Goal: Transaction & Acquisition: Purchase product/service

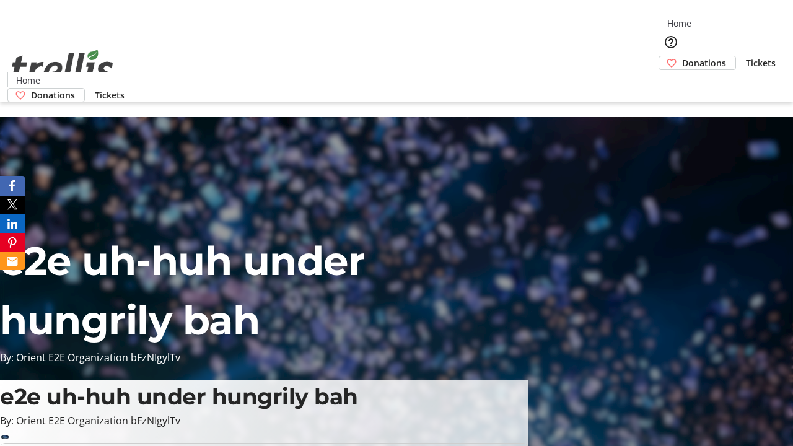
click at [682, 56] on span "Donations" at bounding box center [704, 62] width 44 height 13
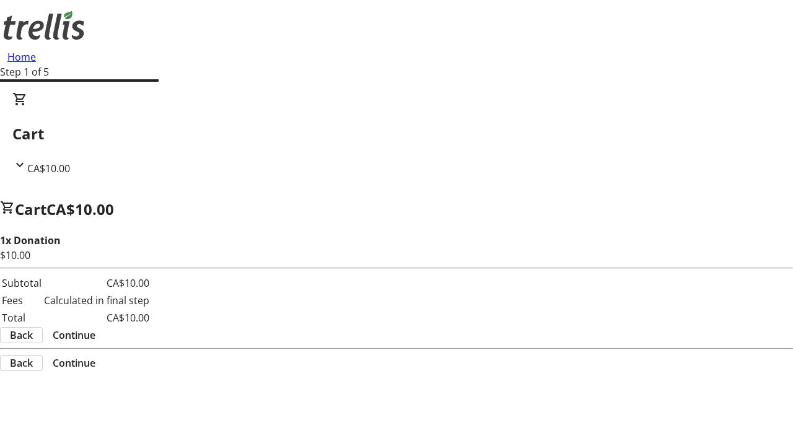
select select "CA"
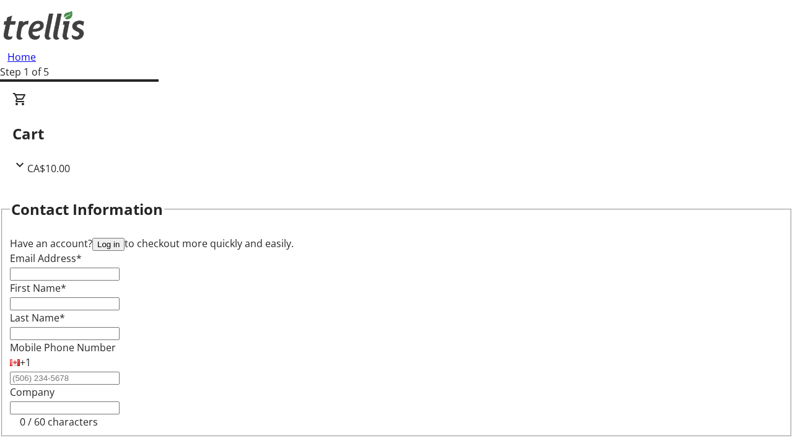
click at [125, 238] on button "Log in" at bounding box center [108, 244] width 32 height 13
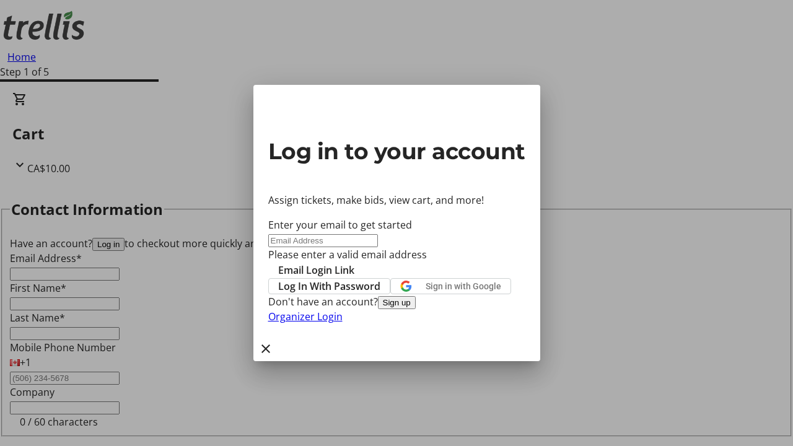
click at [416, 309] on button "Sign up" at bounding box center [397, 302] width 38 height 13
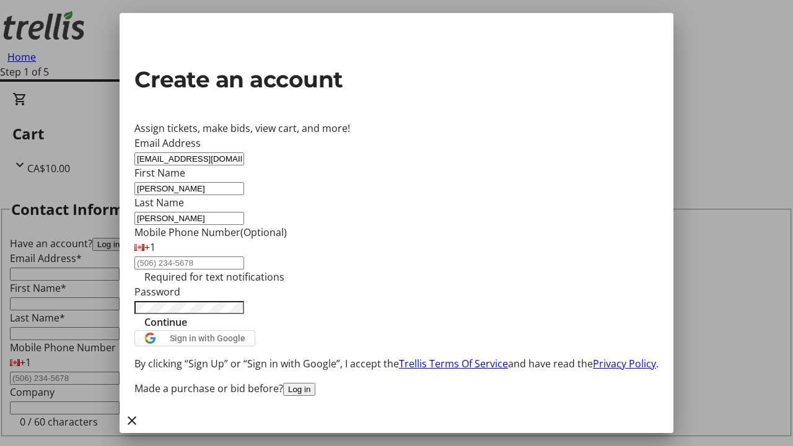
type input "[PERSON_NAME]"
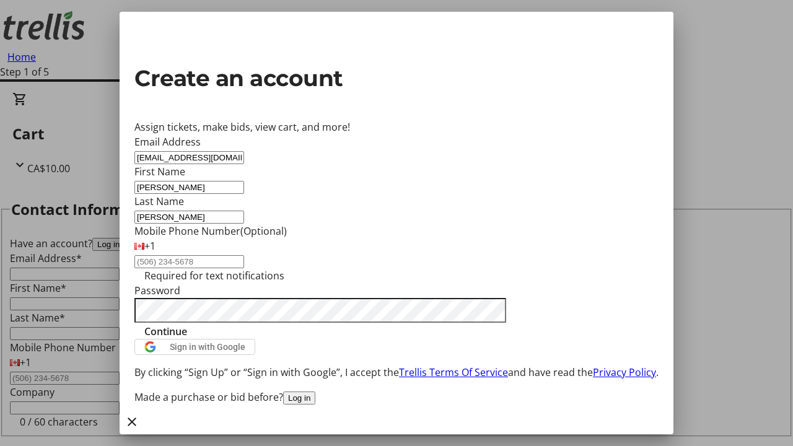
click at [187, 339] on span "Continue" at bounding box center [165, 331] width 43 height 15
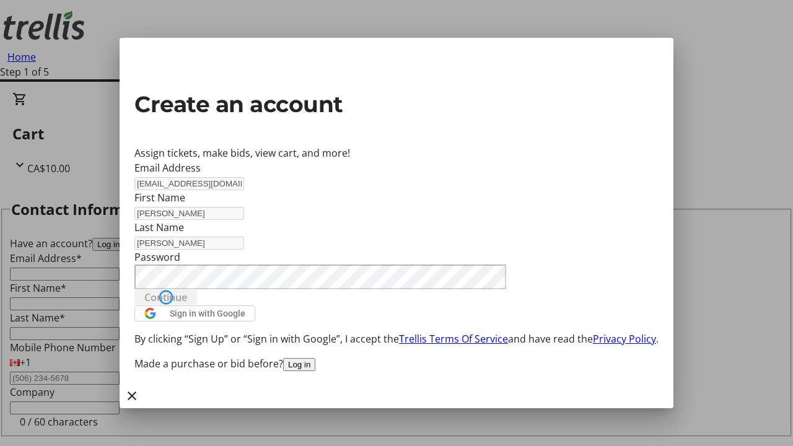
type input "[EMAIL_ADDRESS][DOMAIN_NAME]"
type input "[PERSON_NAME]"
select select "CA"
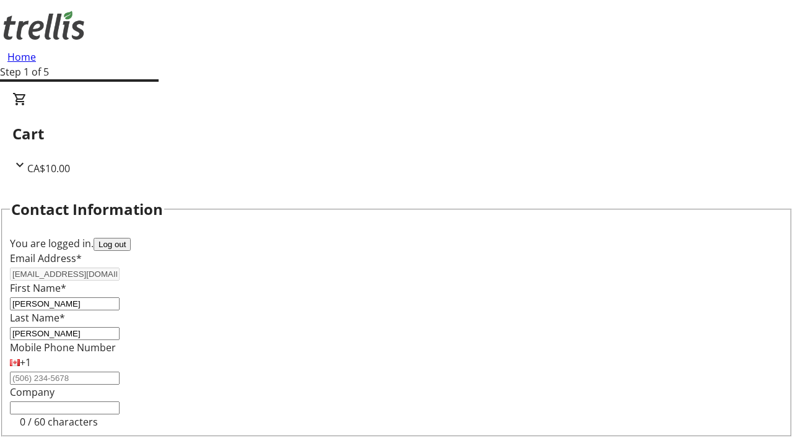
type input "[STREET_ADDRESS][PERSON_NAME]"
type input "Kelowna"
select select "BC"
type input "Kelowna"
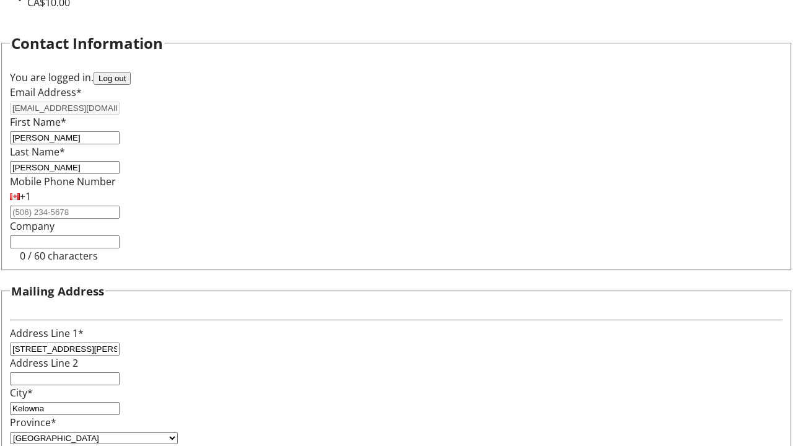
type input "V1Y 0C2"
select select "BC"
select select "CA"
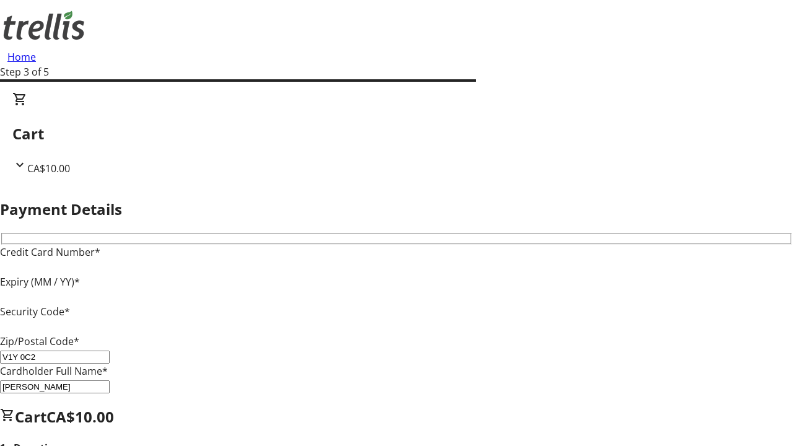
type input "V1Y 0C2"
